Goal: Find specific page/section

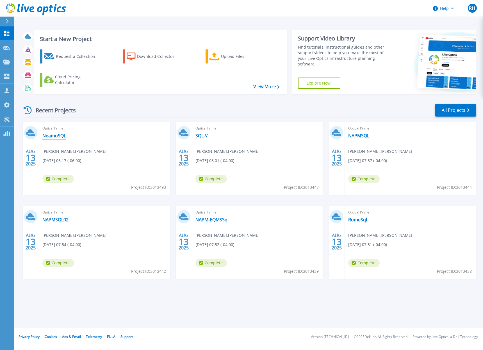
click at [53, 137] on link "NeamoSQL" at bounding box center [54, 136] width 24 height 6
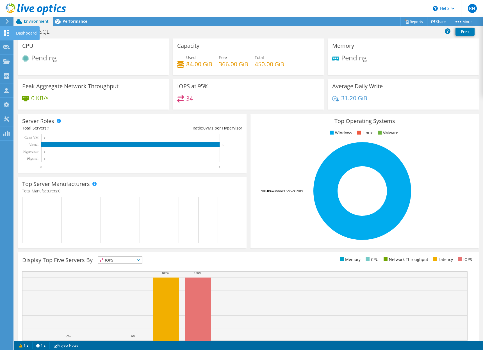
click at [8, 33] on icon at bounding box center [6, 32] width 7 height 5
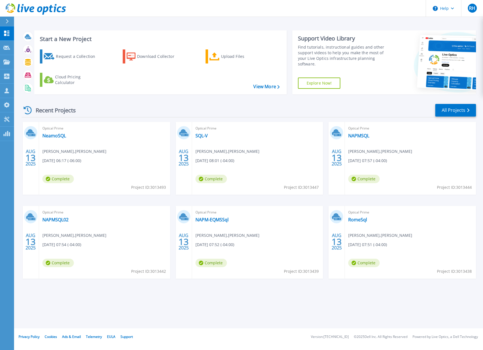
click at [230, 308] on div "Start a New Project Request a Collection Download Collector Upload Files Cloud …" at bounding box center [248, 164] width 469 height 328
